Goal: Information Seeking & Learning: Learn about a topic

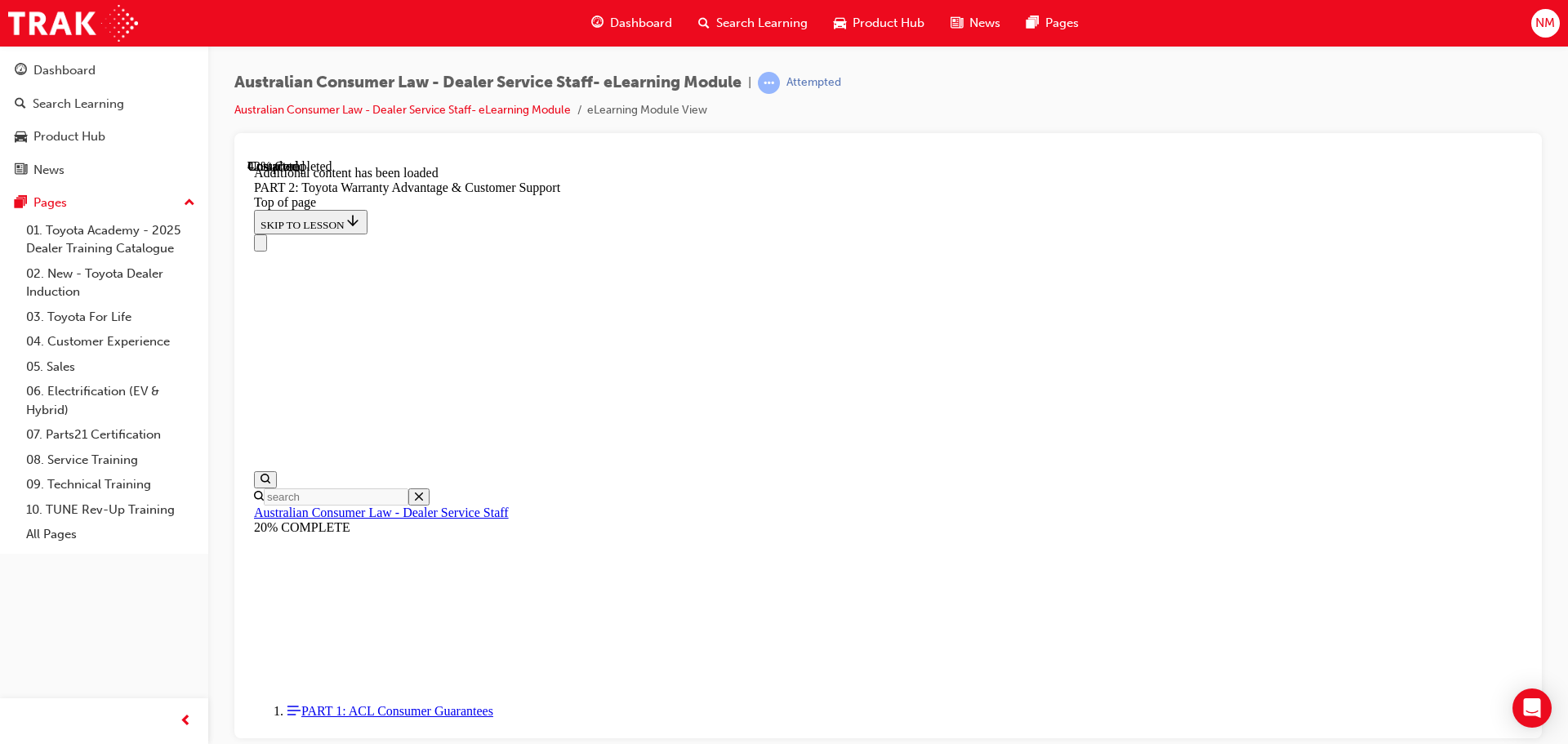
scroll to position [2882, 0]
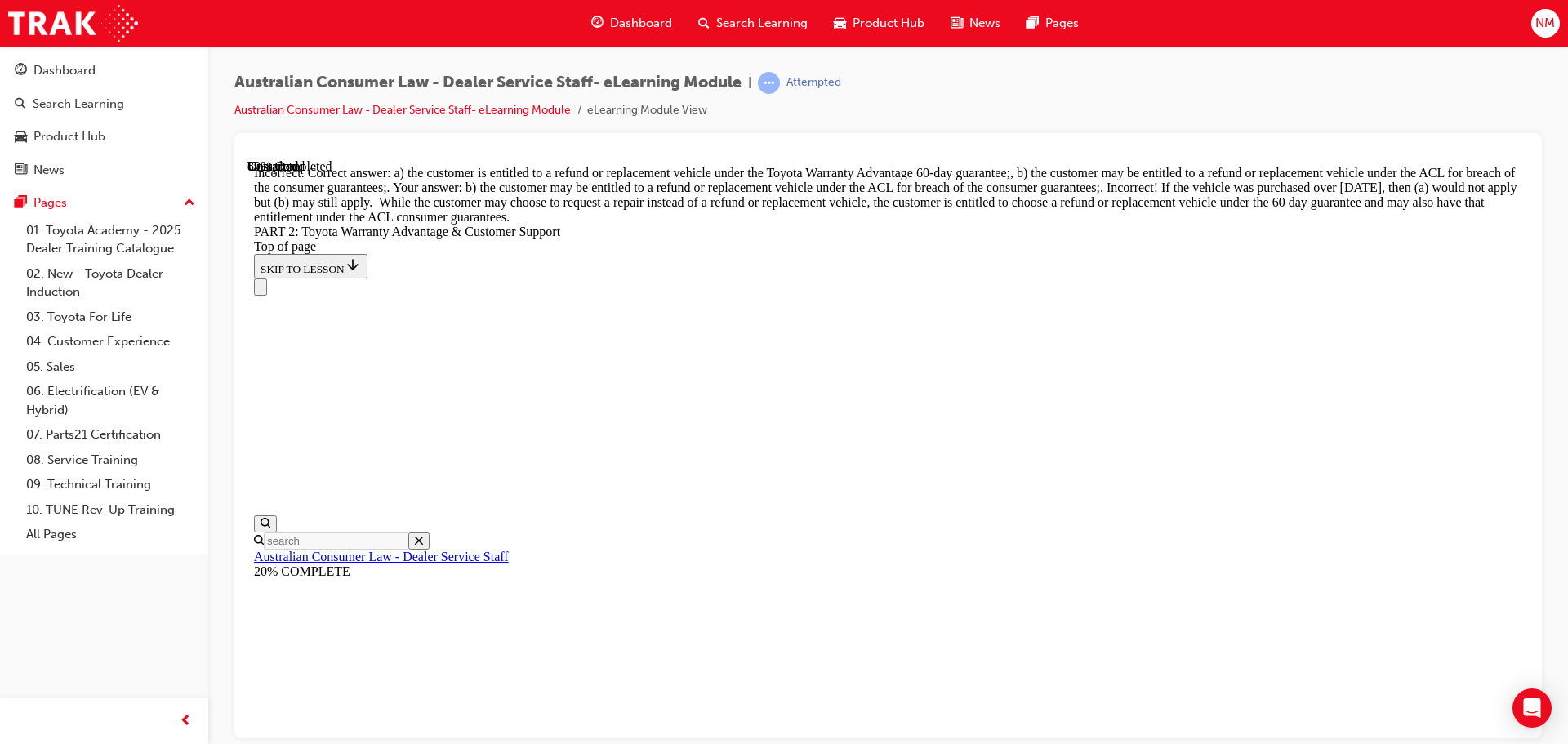
scroll to position [6338, 0]
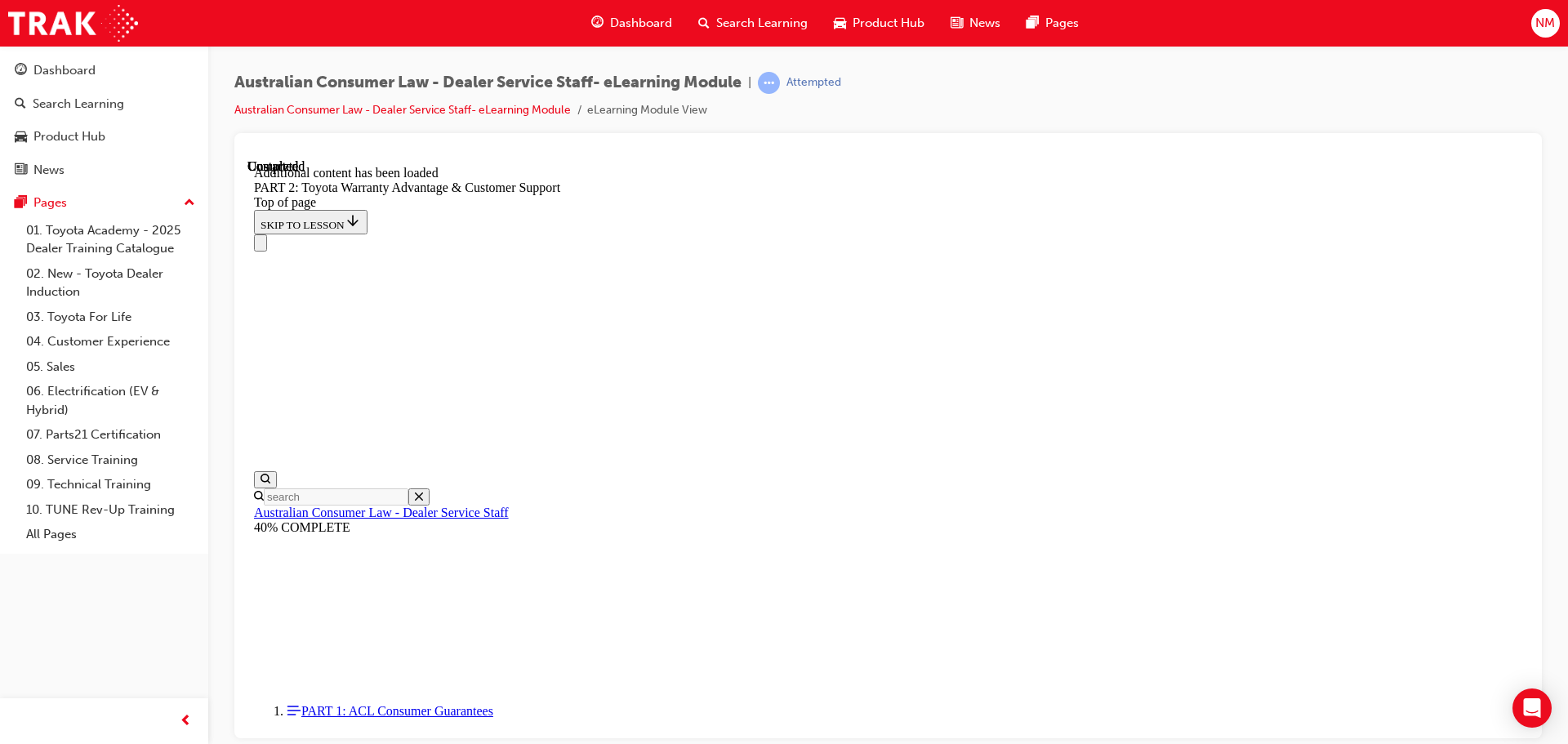
scroll to position [6811, 0]
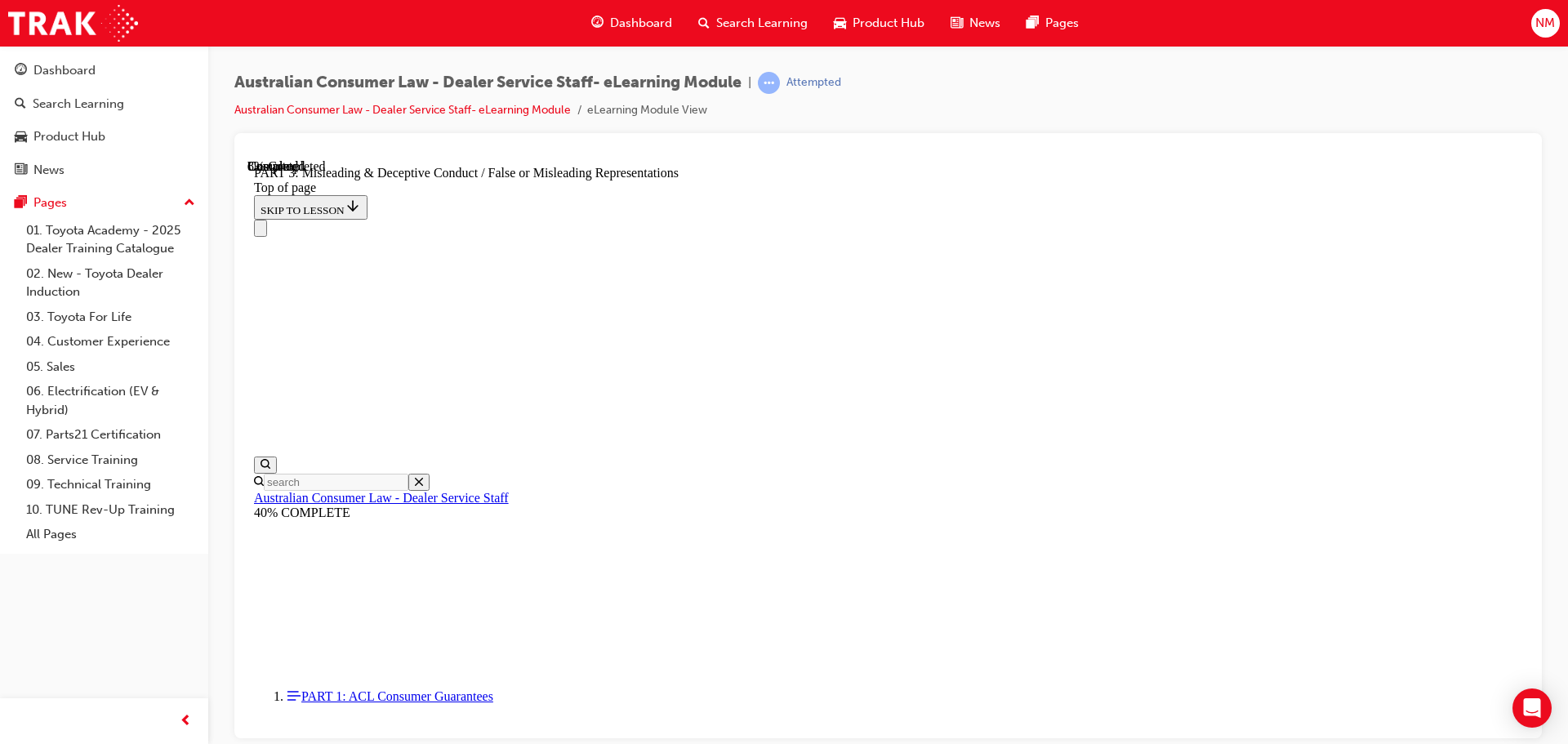
scroll to position [868, 0]
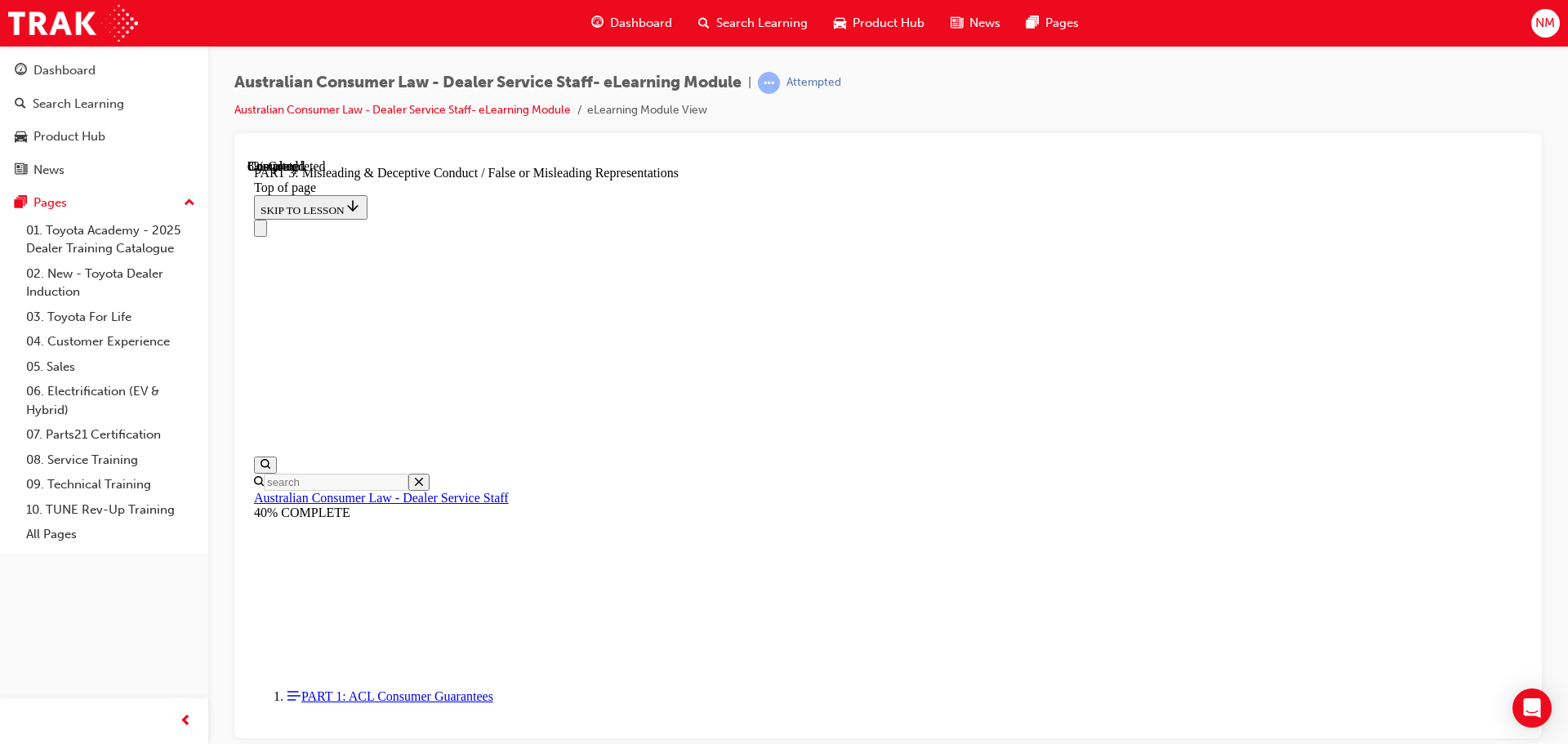
scroll to position [1037, 0]
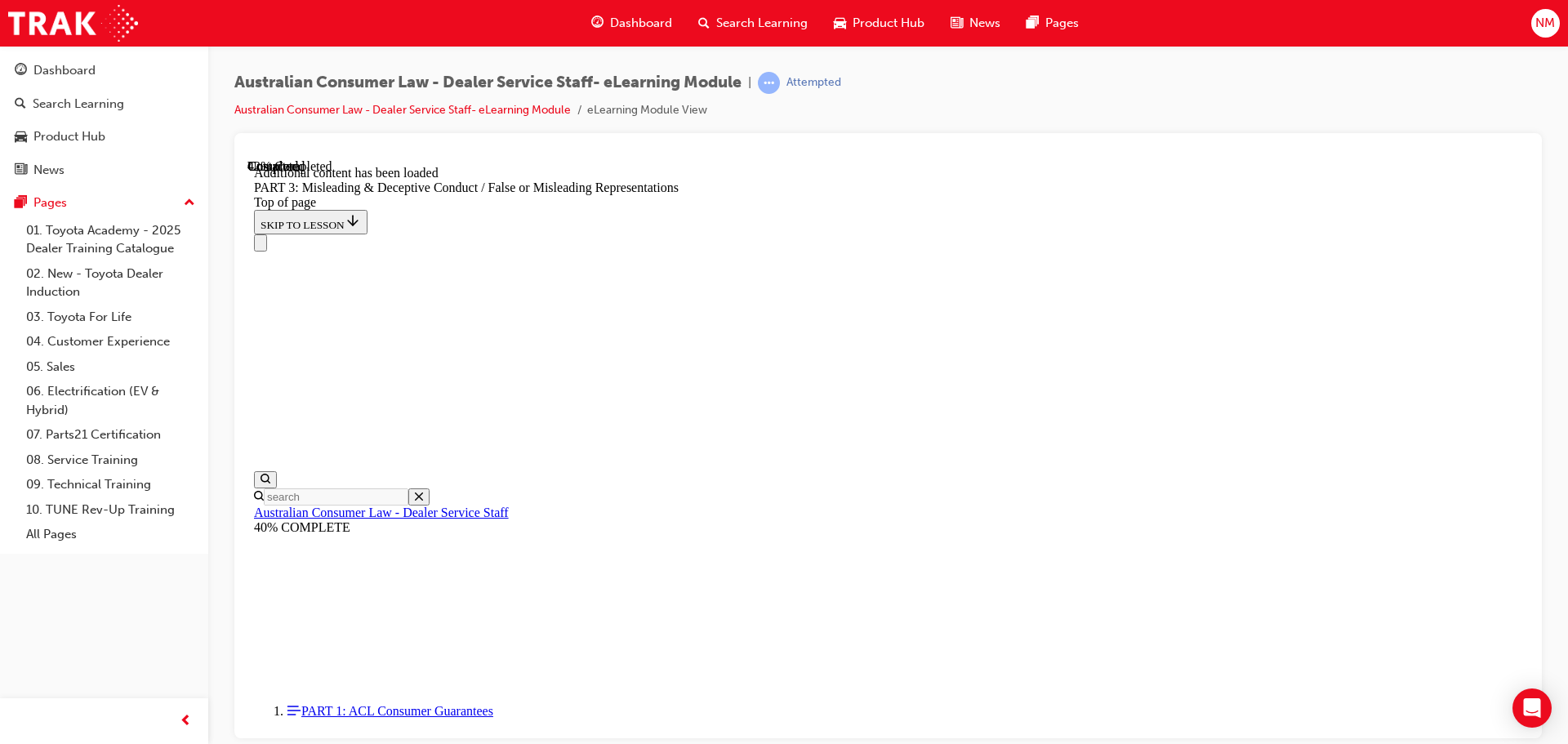
scroll to position [3801, 0]
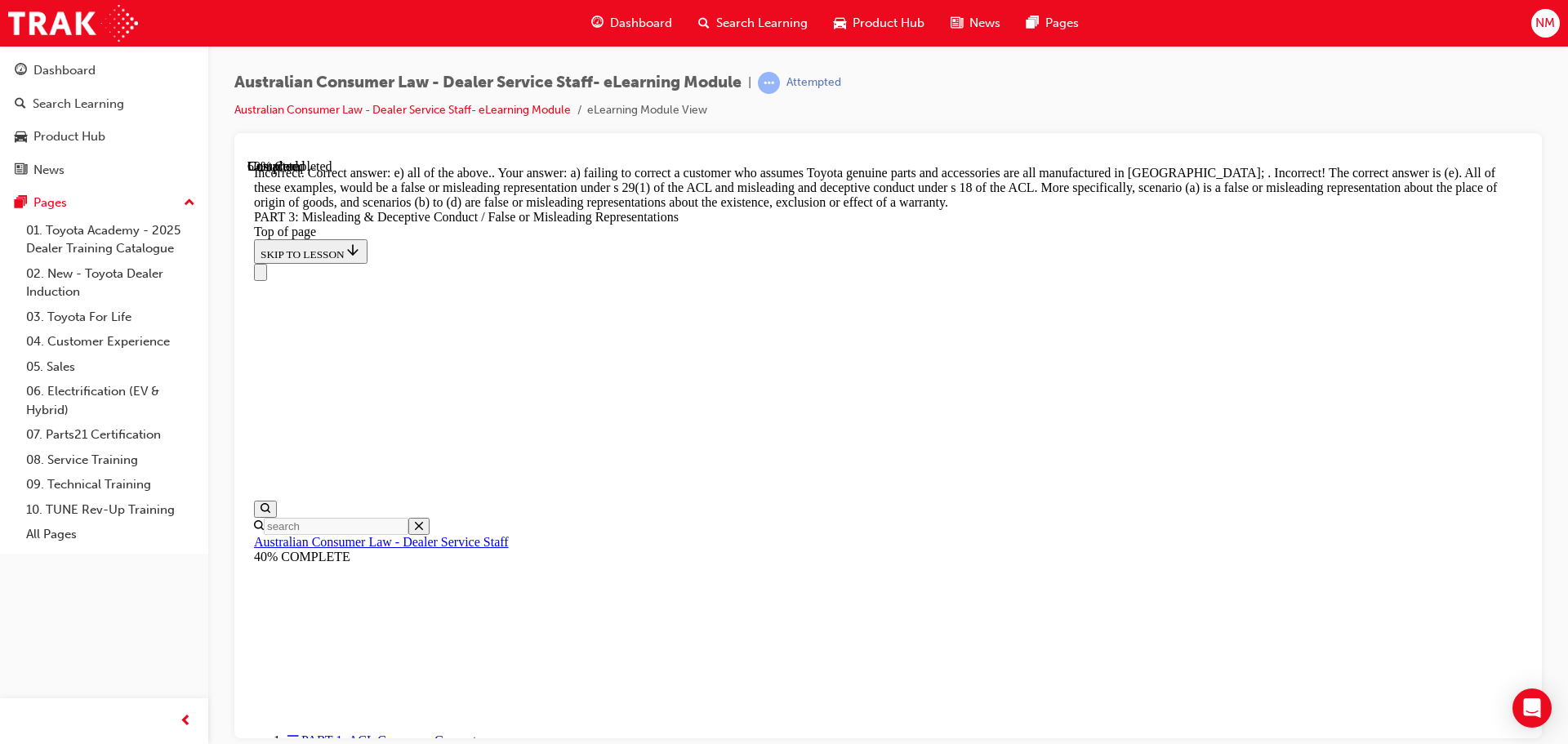
scroll to position [3835, 0]
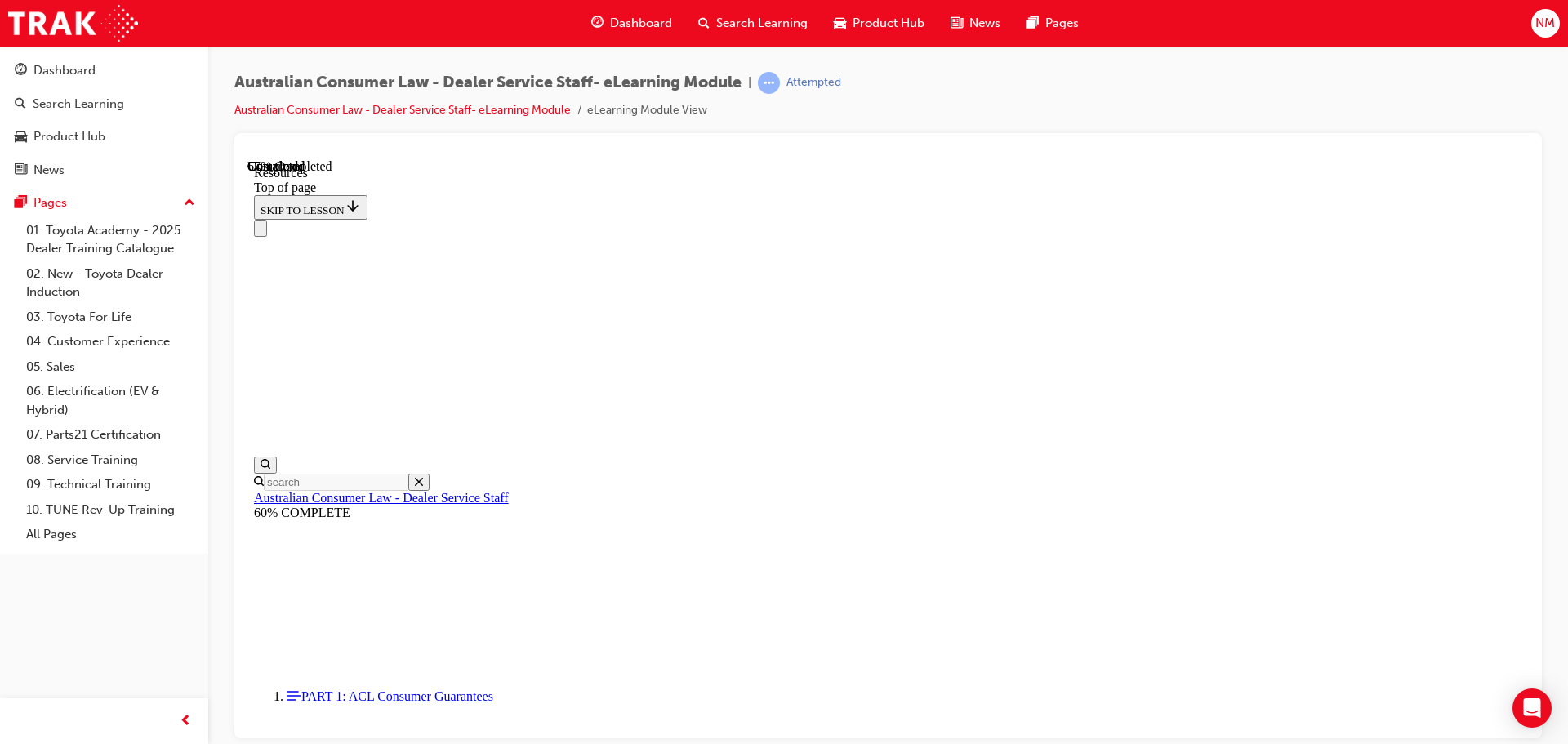
scroll to position [789, 0]
